Goal: Task Accomplishment & Management: Manage account settings

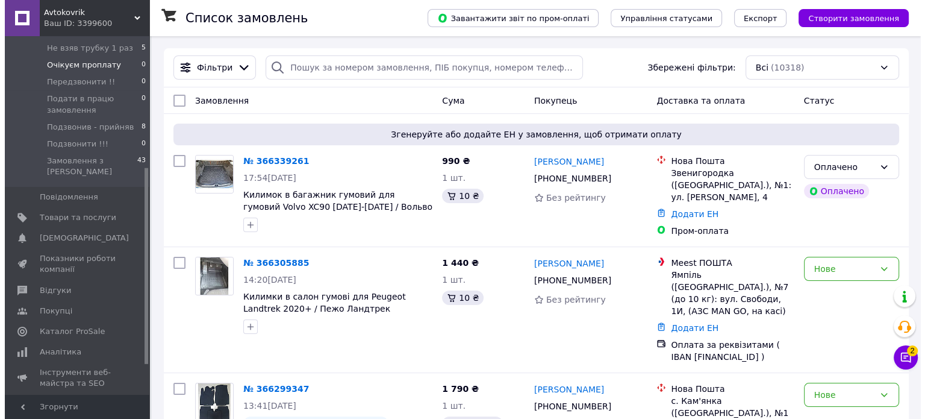
scroll to position [241, 0]
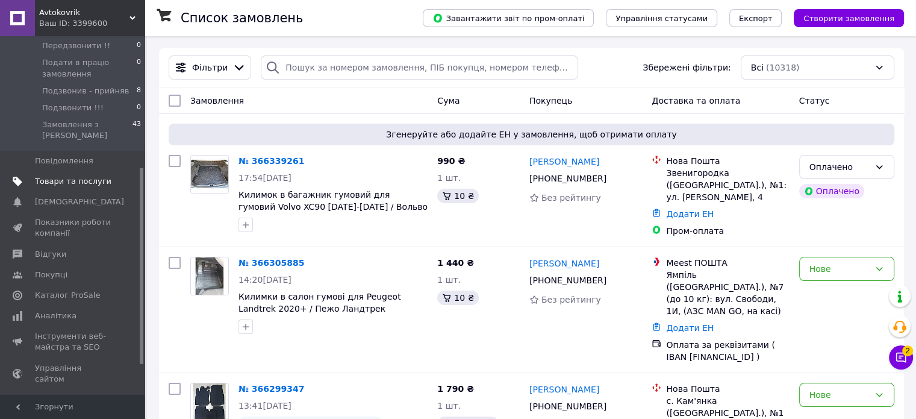
click at [83, 176] on span "Товари та послуги" at bounding box center [73, 181] width 76 height 11
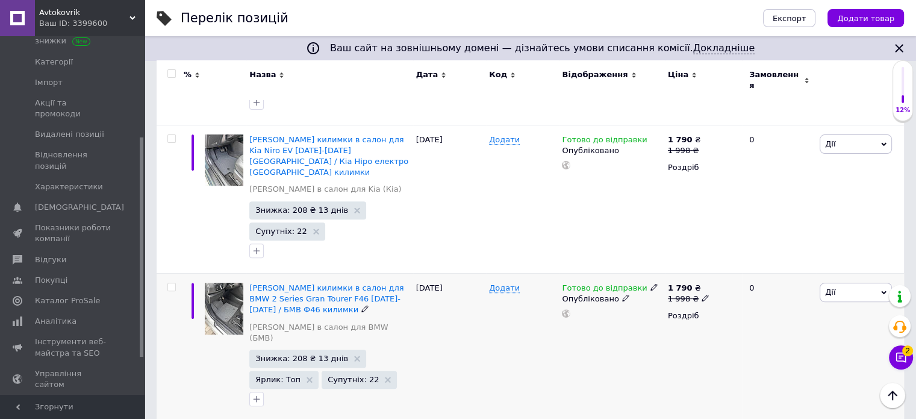
scroll to position [410, 0]
click at [173, 284] on input "checkbox" at bounding box center [171, 288] width 8 height 8
checkbox input "true"
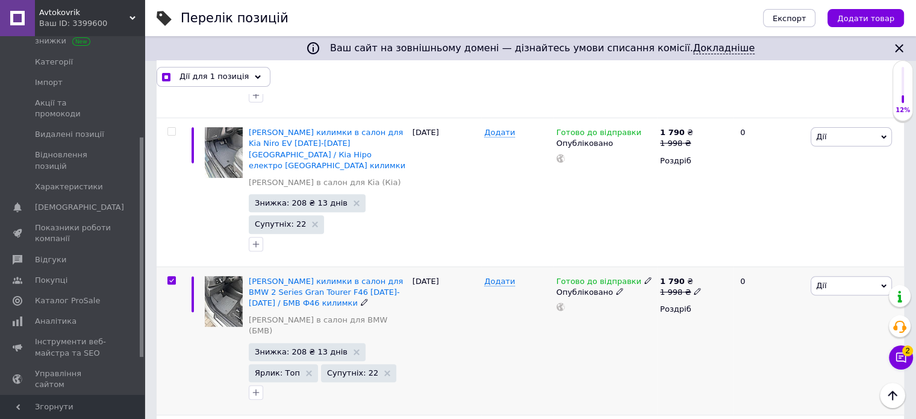
scroll to position [421, 0]
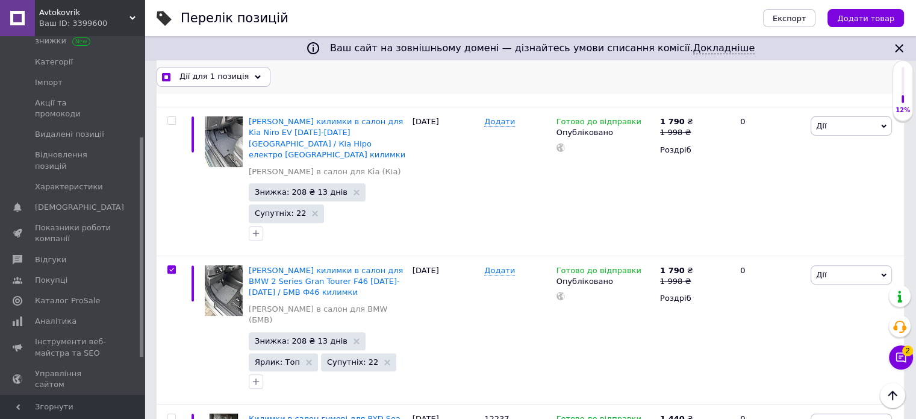
click at [255, 77] on icon at bounding box center [258, 77] width 6 height 6
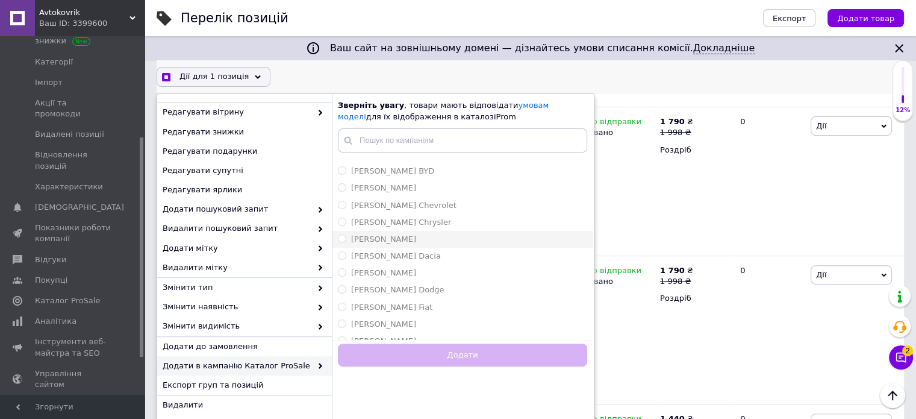
scroll to position [241, 0]
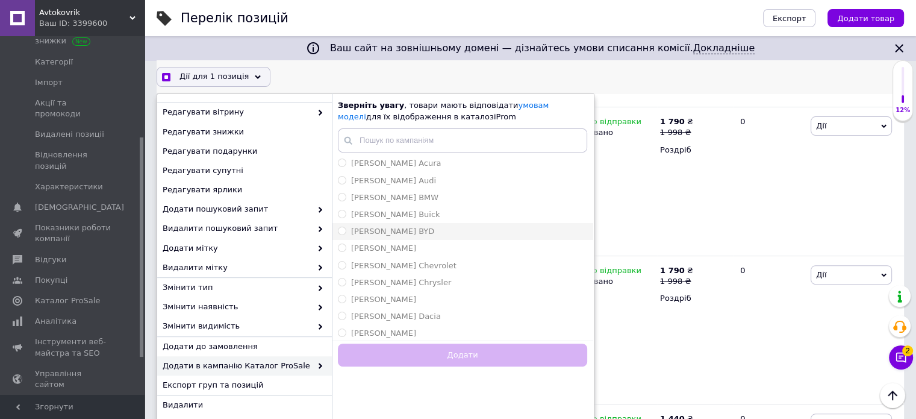
checkbox input "true"
click at [402, 199] on span "[PERSON_NAME] BMW" at bounding box center [394, 197] width 87 height 9
click at [346, 199] on input "[PERSON_NAME] BMW" at bounding box center [342, 197] width 8 height 8
radio input "true"
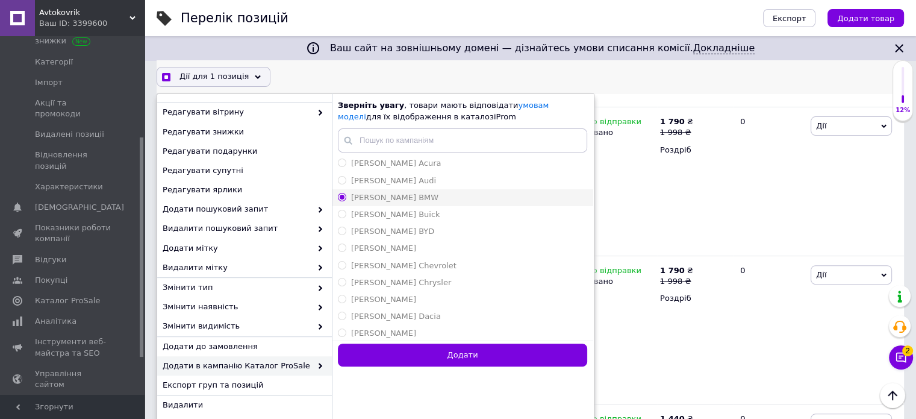
checkbox input "true"
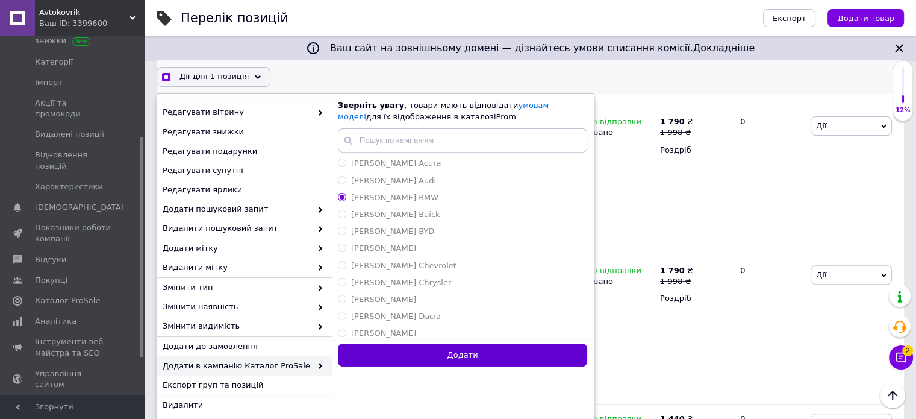
click at [473, 349] on button "Додати" at bounding box center [462, 354] width 249 height 23
radio input "false"
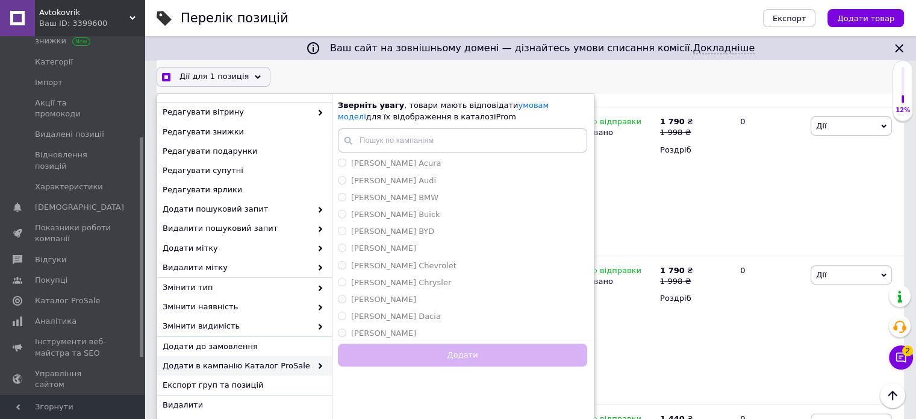
checkbox input "true"
checkbox input "false"
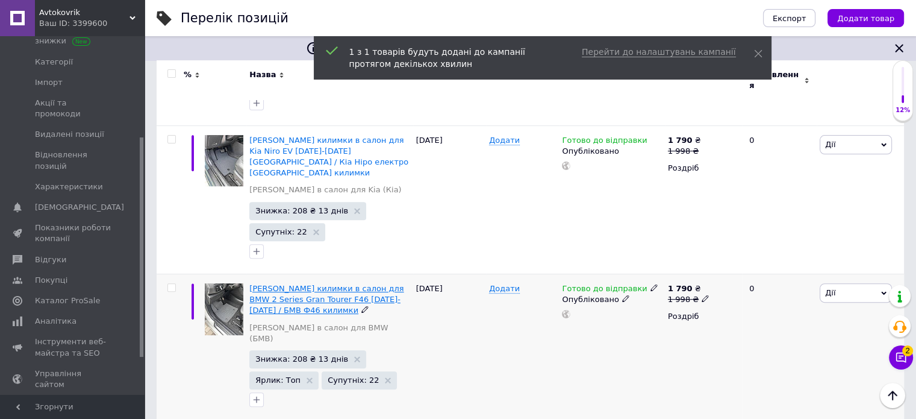
scroll to position [350, 0]
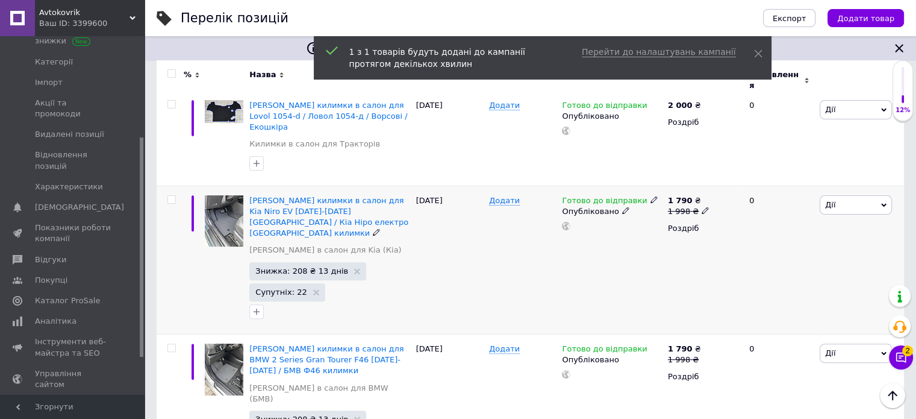
click at [169, 196] on input "checkbox" at bounding box center [171, 200] width 8 height 8
checkbox input "true"
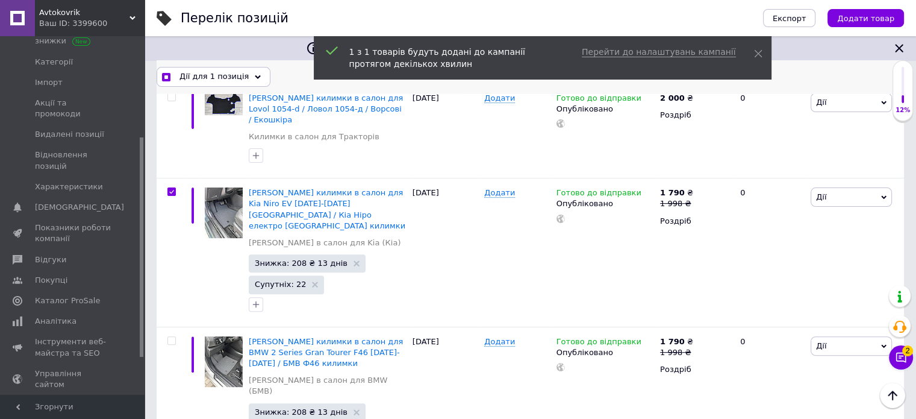
click at [248, 72] on div "Дії для 1 позиція" at bounding box center [214, 76] width 114 height 19
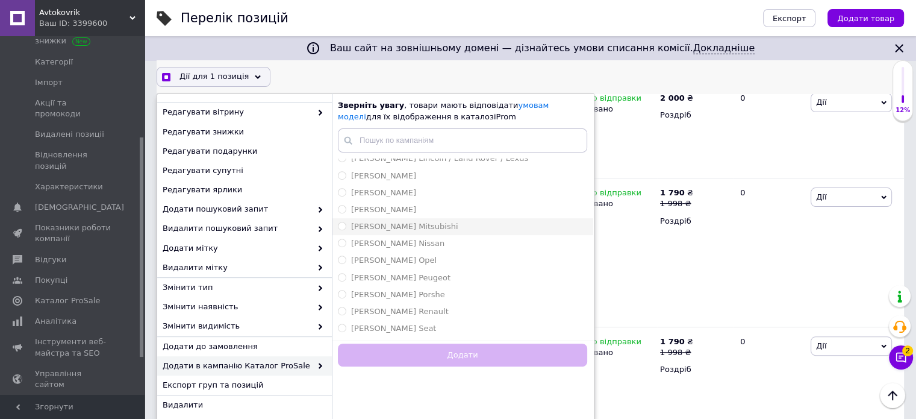
scroll to position [542, 0]
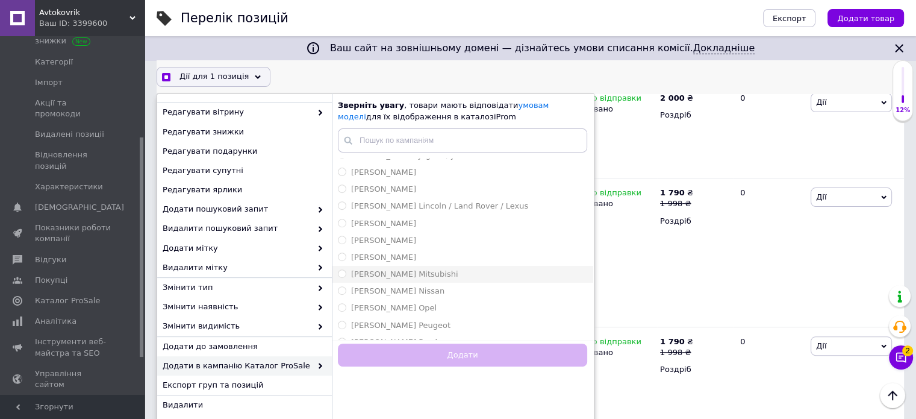
checkbox input "true"
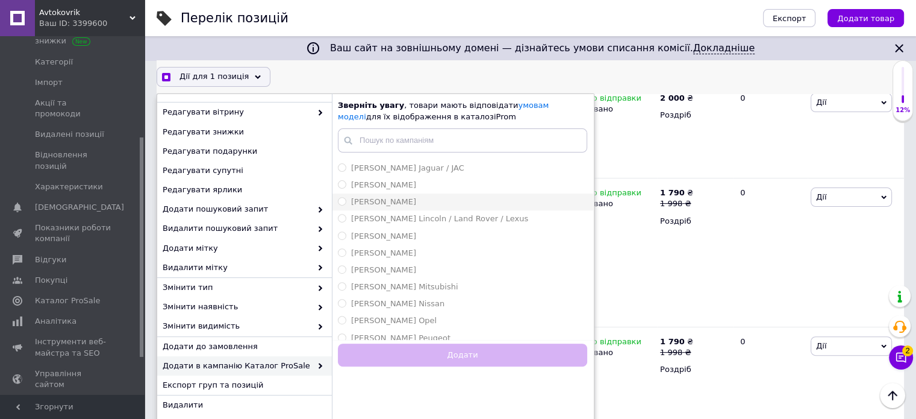
click at [407, 200] on span "[PERSON_NAME]" at bounding box center [383, 201] width 65 height 9
click at [346, 200] on input "[PERSON_NAME]" at bounding box center [342, 201] width 8 height 8
radio input "true"
checkbox input "true"
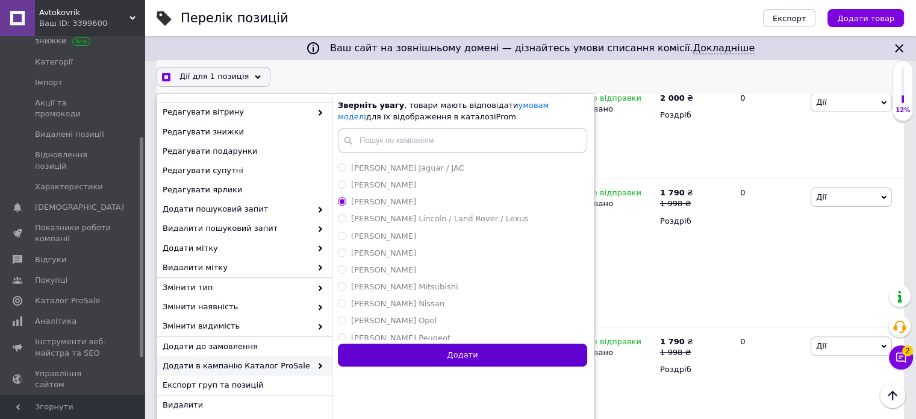
click at [449, 355] on button "Додати" at bounding box center [462, 354] width 249 height 23
radio input "false"
checkbox input "true"
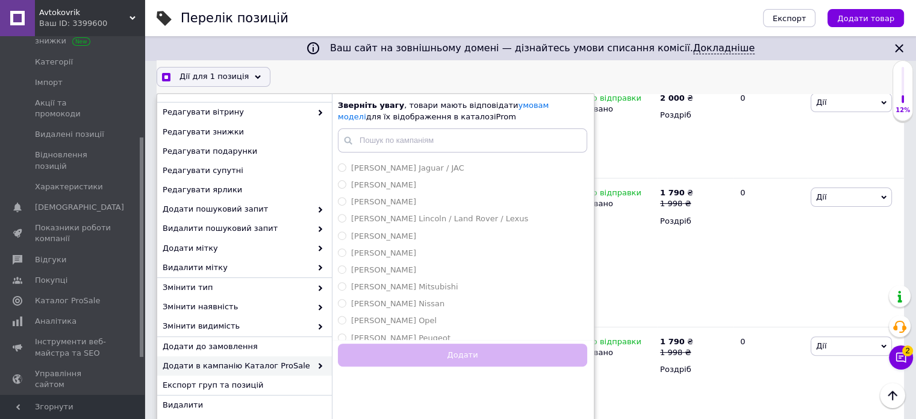
checkbox input "false"
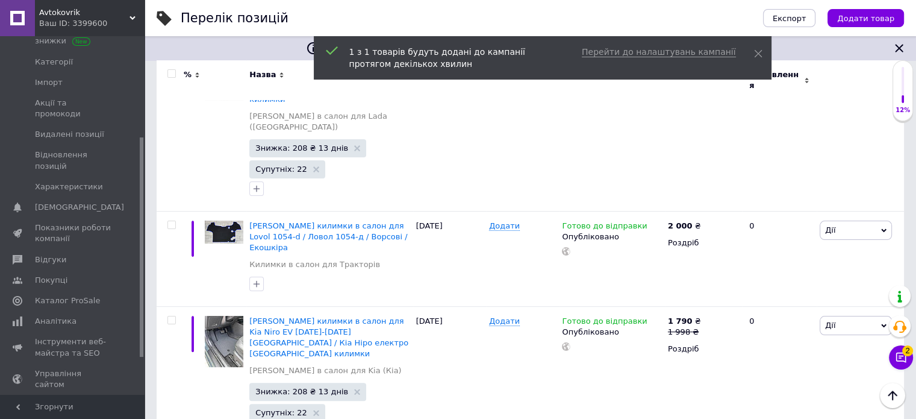
scroll to position [169, 0]
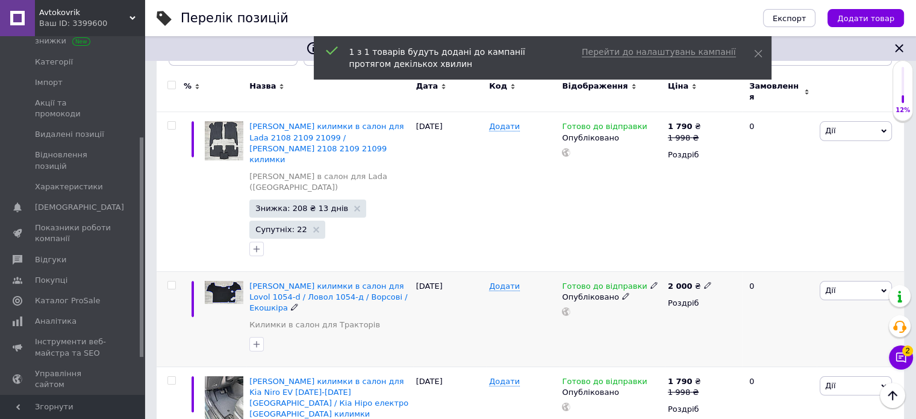
click at [172, 281] on input "checkbox" at bounding box center [171, 285] width 8 height 8
checkbox input "true"
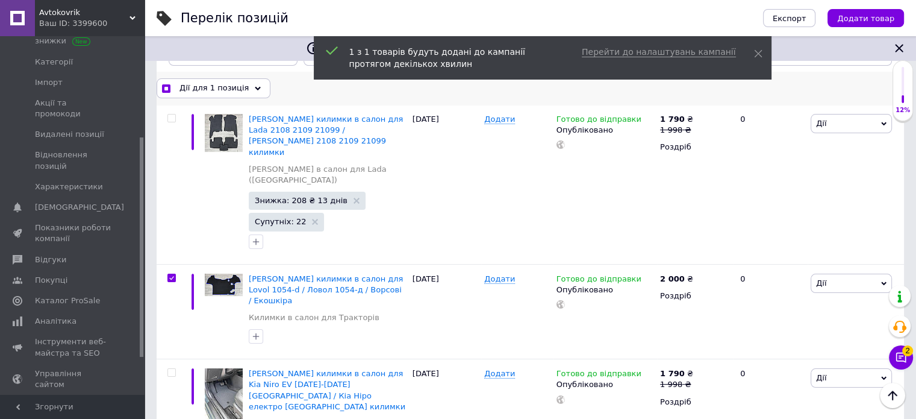
click at [255, 86] on icon at bounding box center [258, 89] width 6 height 6
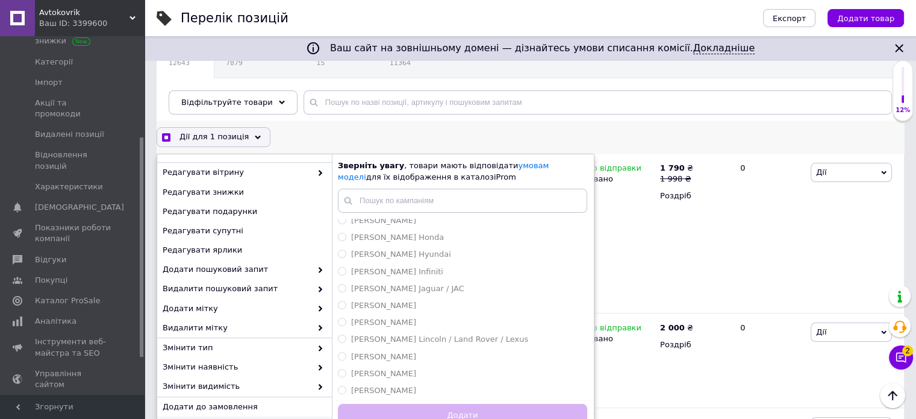
scroll to position [804, 0]
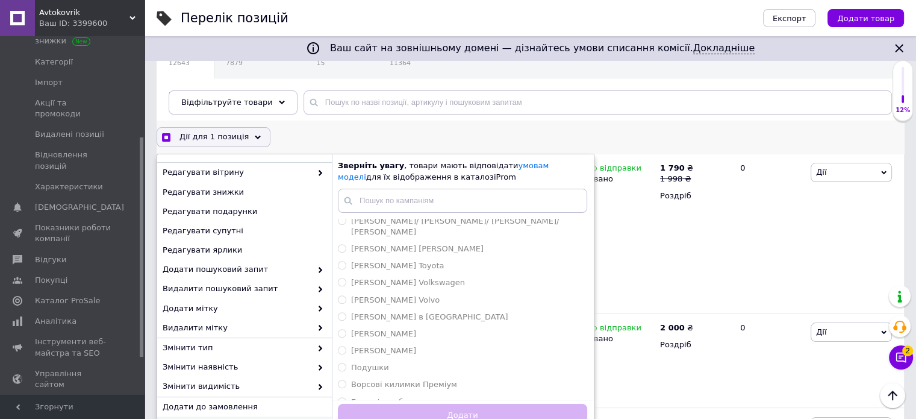
checkbox input "true"
click at [422, 345] on div "[PERSON_NAME]" at bounding box center [462, 350] width 249 height 11
radio input "true"
checkbox input "true"
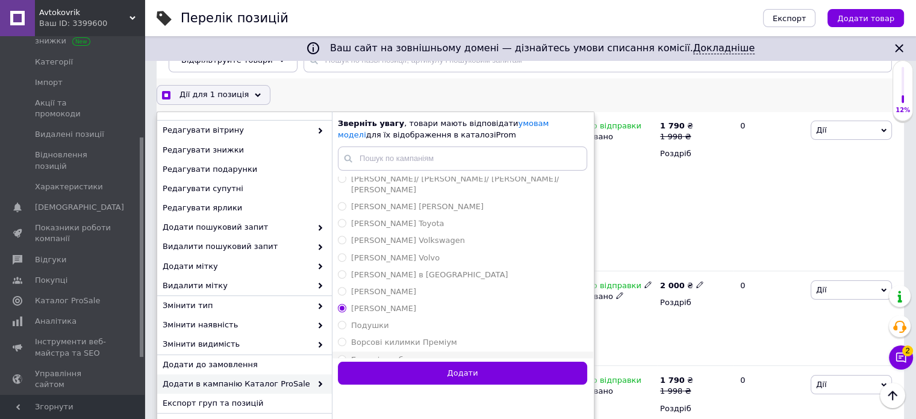
scroll to position [241, 0]
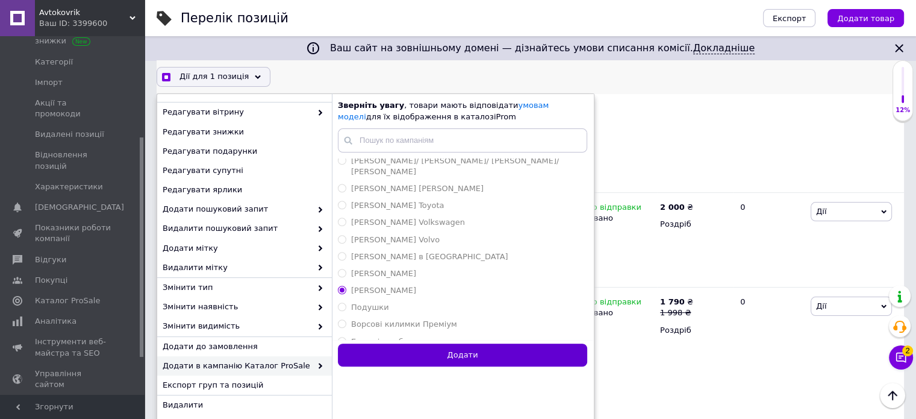
click at [503, 354] on button "Додати" at bounding box center [462, 354] width 249 height 23
radio input "false"
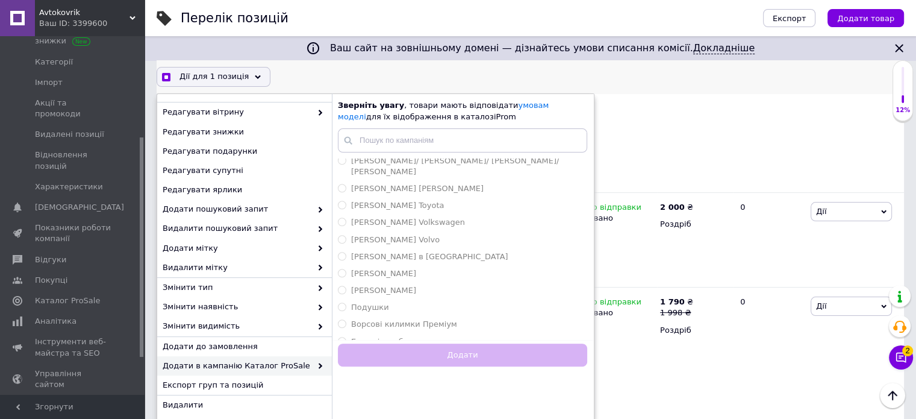
checkbox input "true"
checkbox input "false"
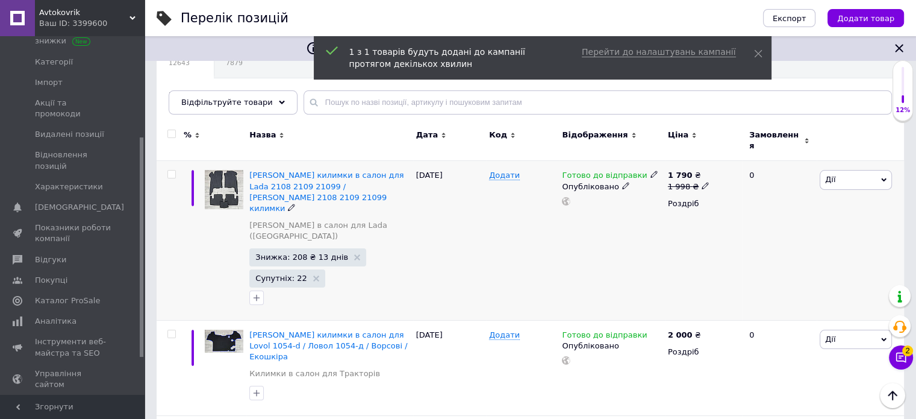
scroll to position [60, 0]
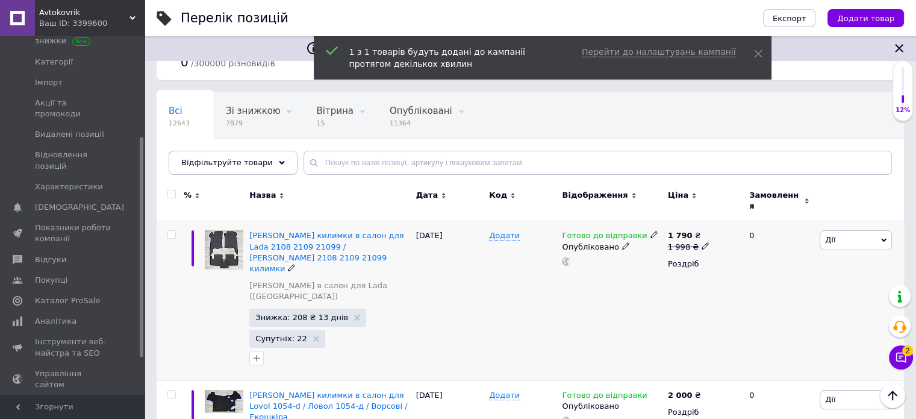
click at [172, 231] on input "checkbox" at bounding box center [171, 235] width 8 height 8
checkbox input "true"
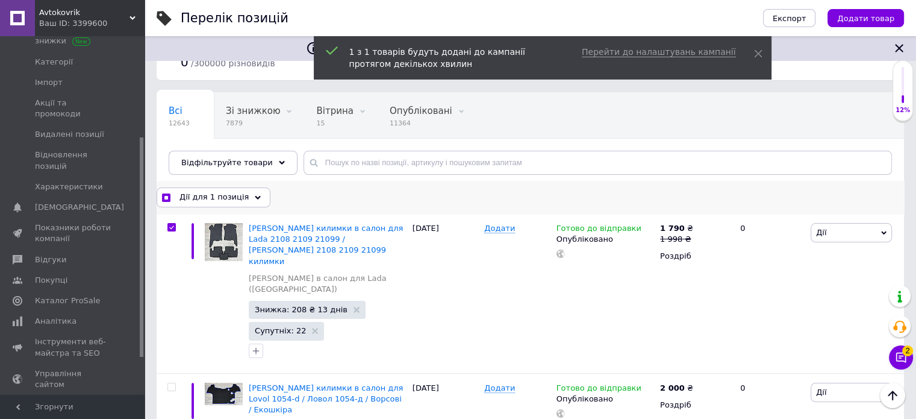
click at [255, 198] on icon at bounding box center [258, 198] width 6 height 6
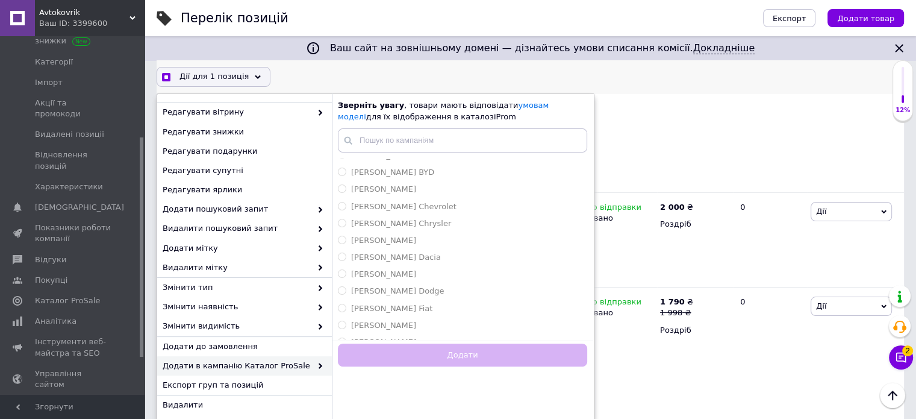
scroll to position [482, 0]
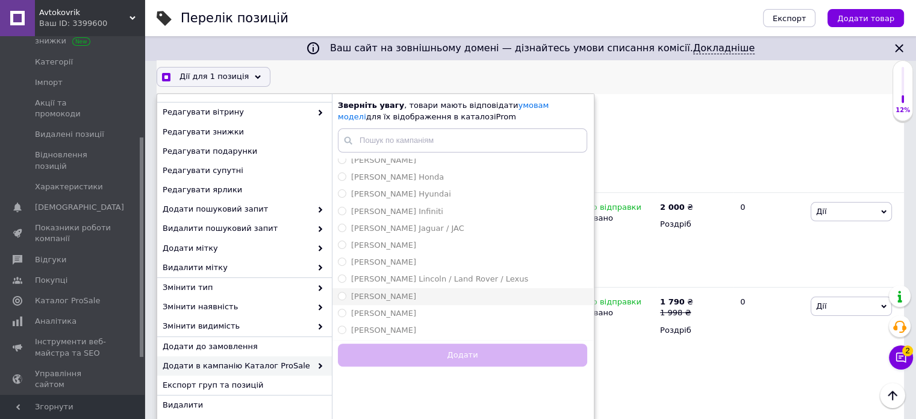
checkbox input "true"
click at [444, 296] on div "[PERSON_NAME]" at bounding box center [462, 296] width 249 height 11
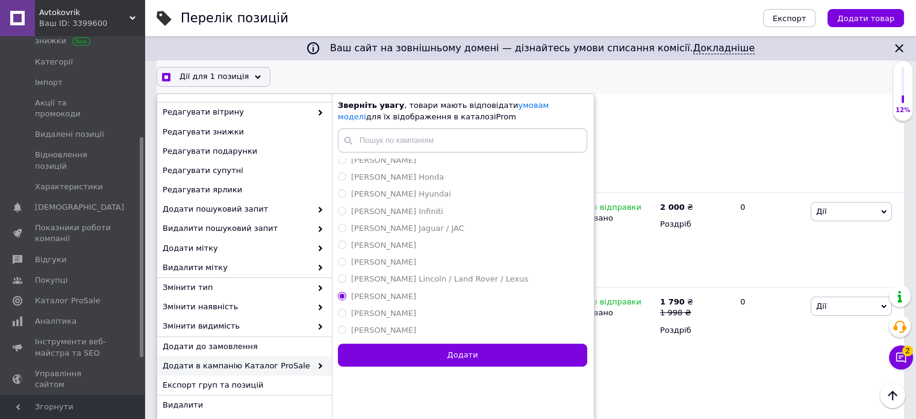
click at [466, 353] on button "Додати" at bounding box center [462, 354] width 249 height 23
radio input "false"
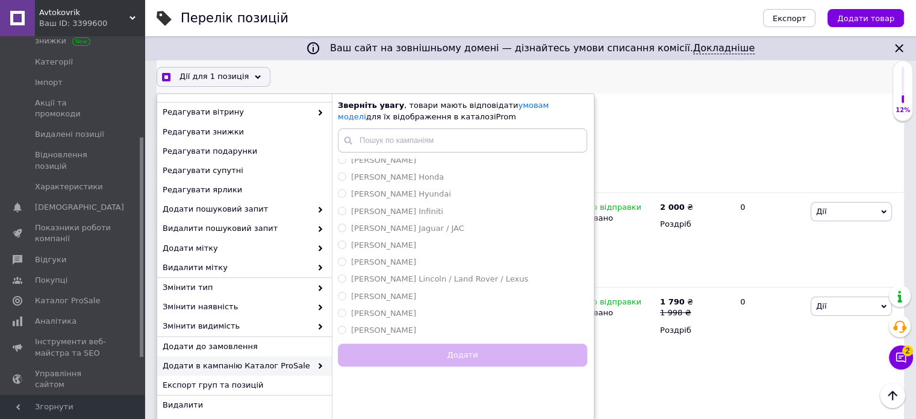
checkbox input "true"
checkbox input "false"
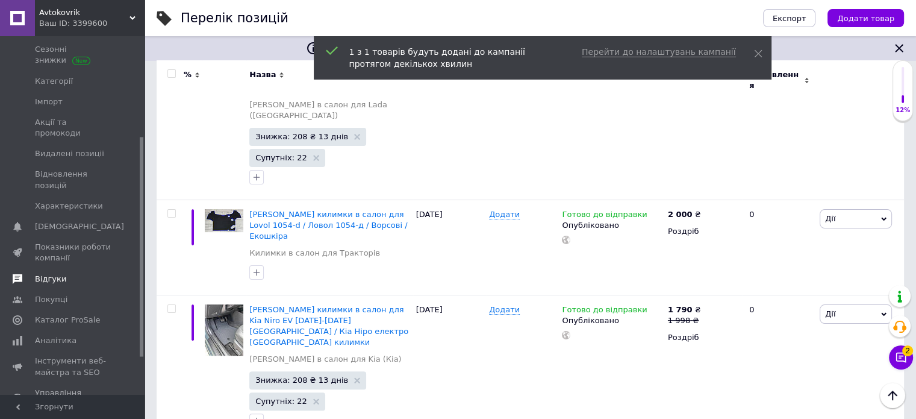
scroll to position [164, 0]
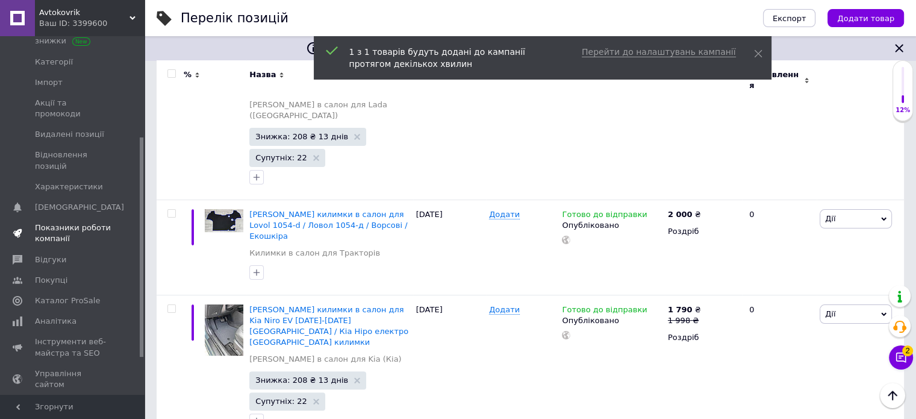
click at [73, 222] on span "Показники роботи компанії" at bounding box center [73, 233] width 76 height 22
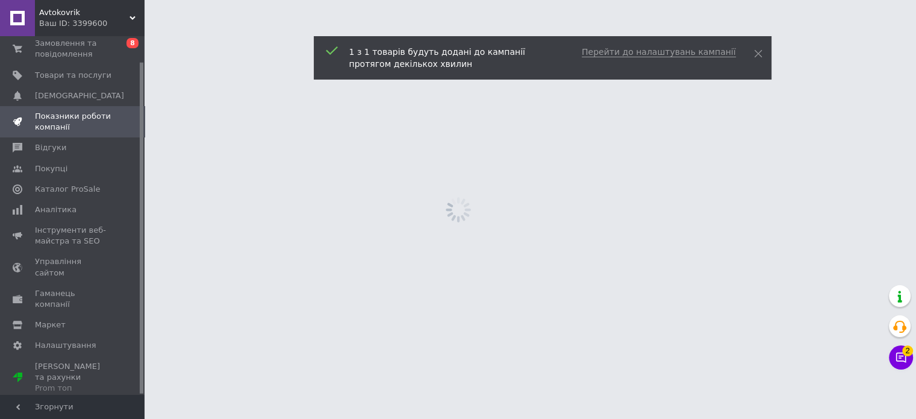
scroll to position [27, 0]
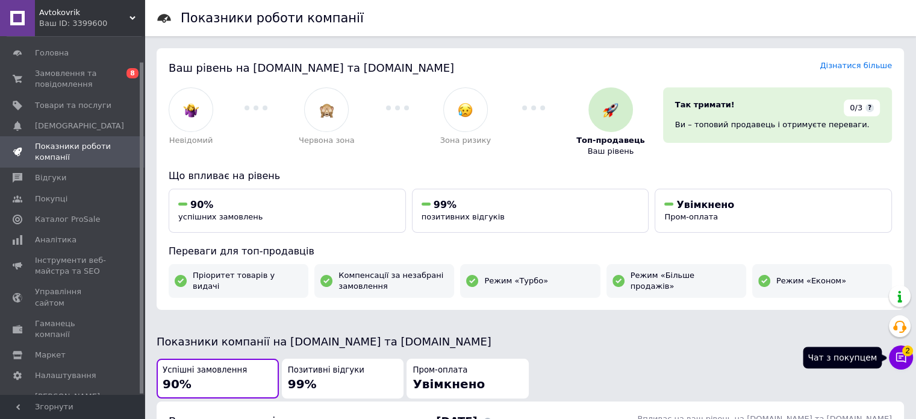
click at [894, 359] on button "Чат з покупцем 2" at bounding box center [901, 357] width 24 height 24
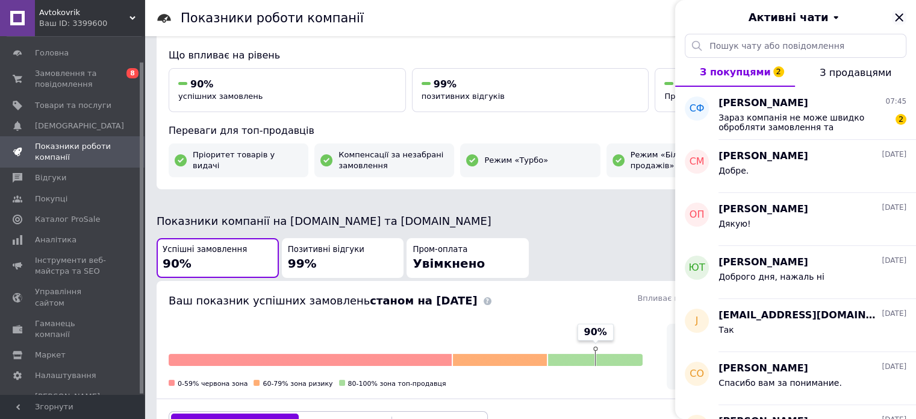
click at [898, 23] on icon "Закрити" at bounding box center [899, 17] width 14 height 14
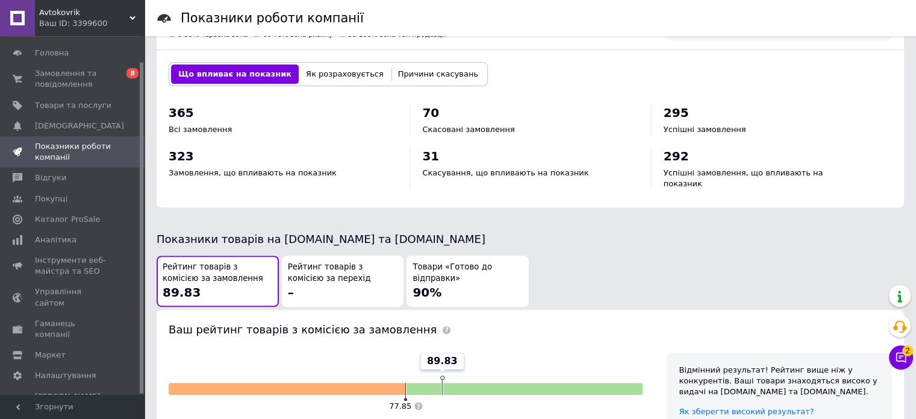
scroll to position [542, 0]
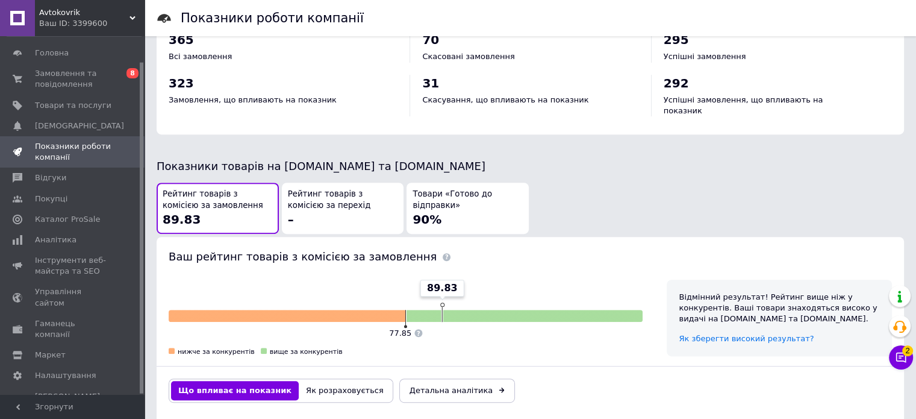
click at [499, 197] on span "Товари «Готово до відправки»" at bounding box center [468, 200] width 110 height 22
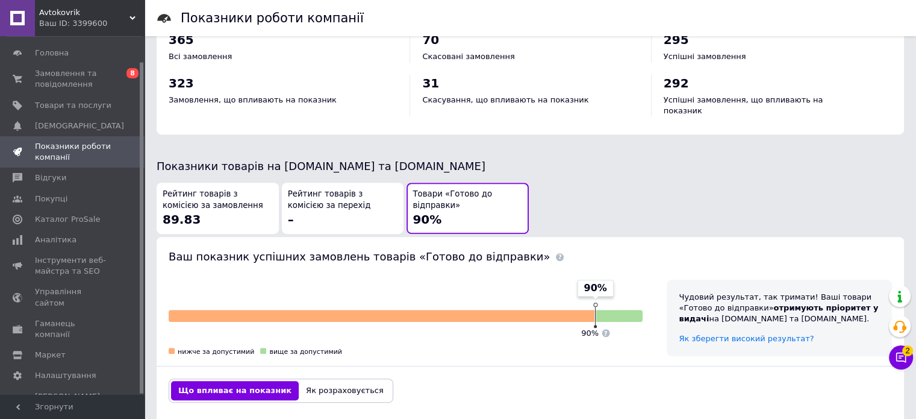
click at [237, 190] on span "Рейтинг товарів з комісією за замовлення" at bounding box center [218, 200] width 110 height 22
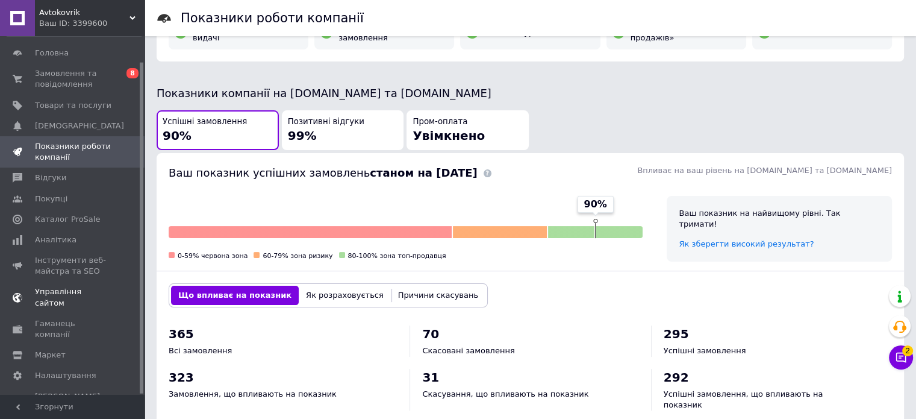
scroll to position [164, 0]
